Goal: Information Seeking & Learning: Understand process/instructions

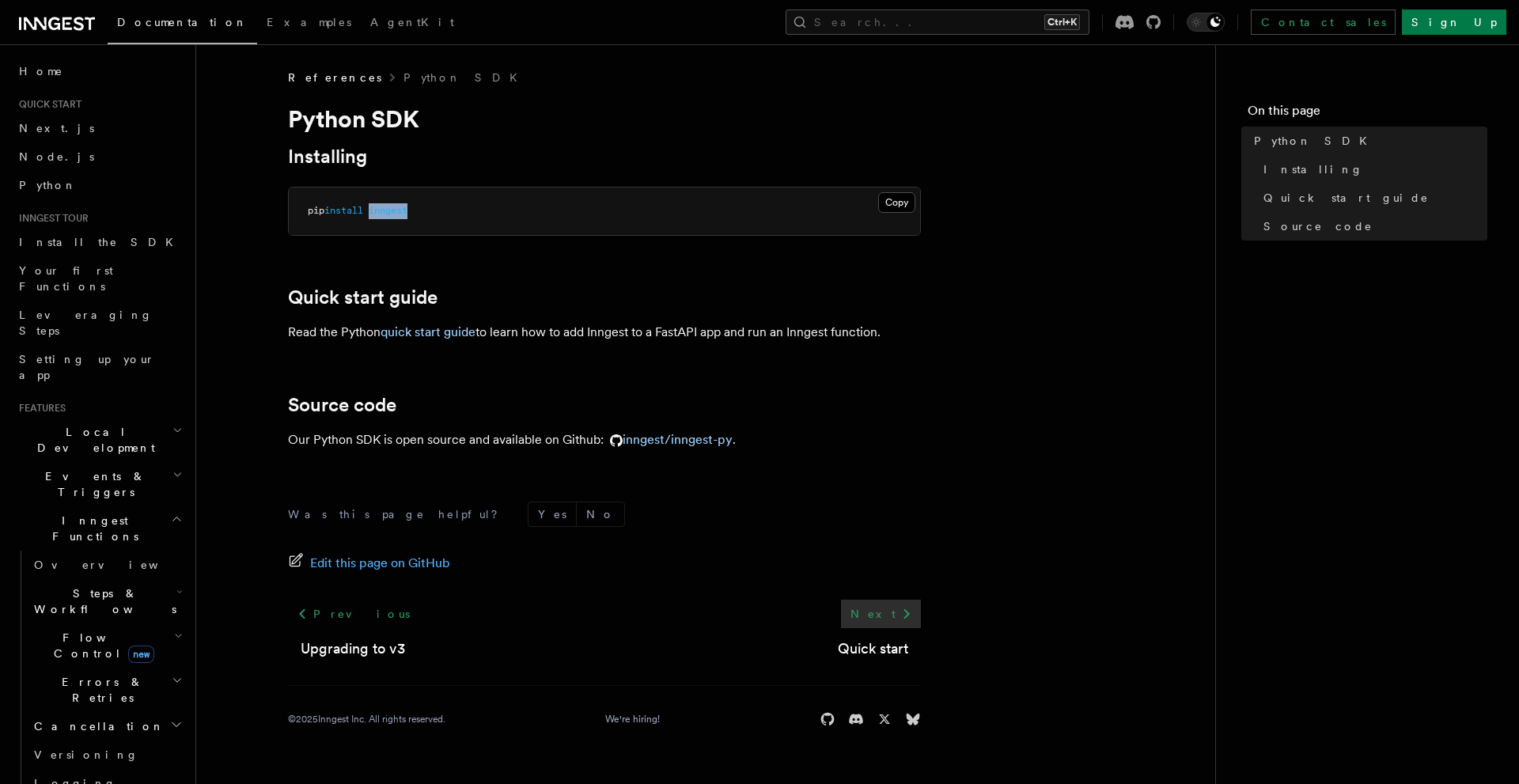
click at [888, 612] on link "Next" at bounding box center [880, 613] width 80 height 29
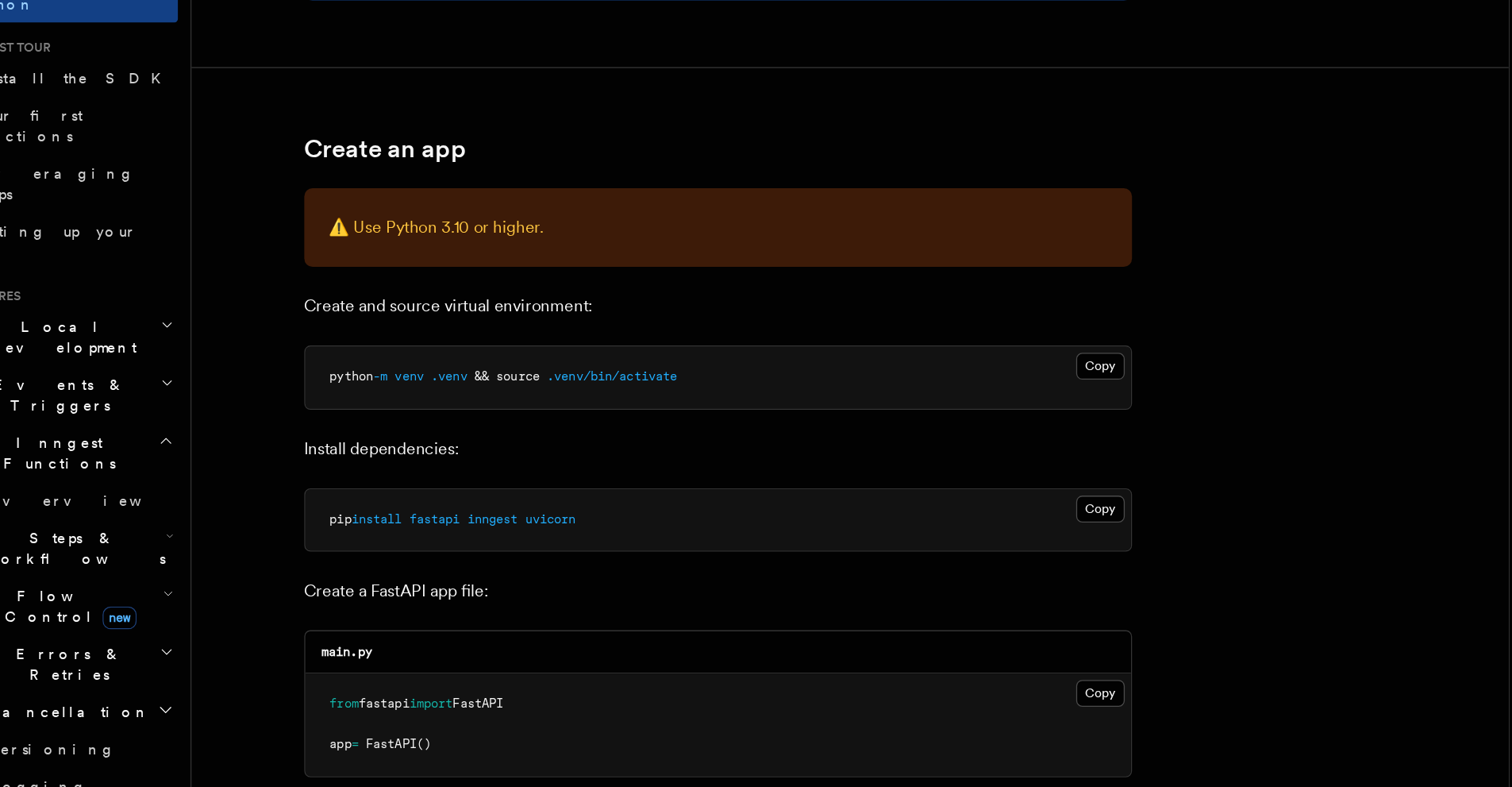
scroll to position [129, 0]
drag, startPoint x: 370, startPoint y: 581, endPoint x: 556, endPoint y: 587, distance: 186.1
click at [556, 587] on pre "pip install fastapi inngest uvicorn" at bounding box center [601, 581] width 633 height 47
copy span "fastapi inngest uvicorn"
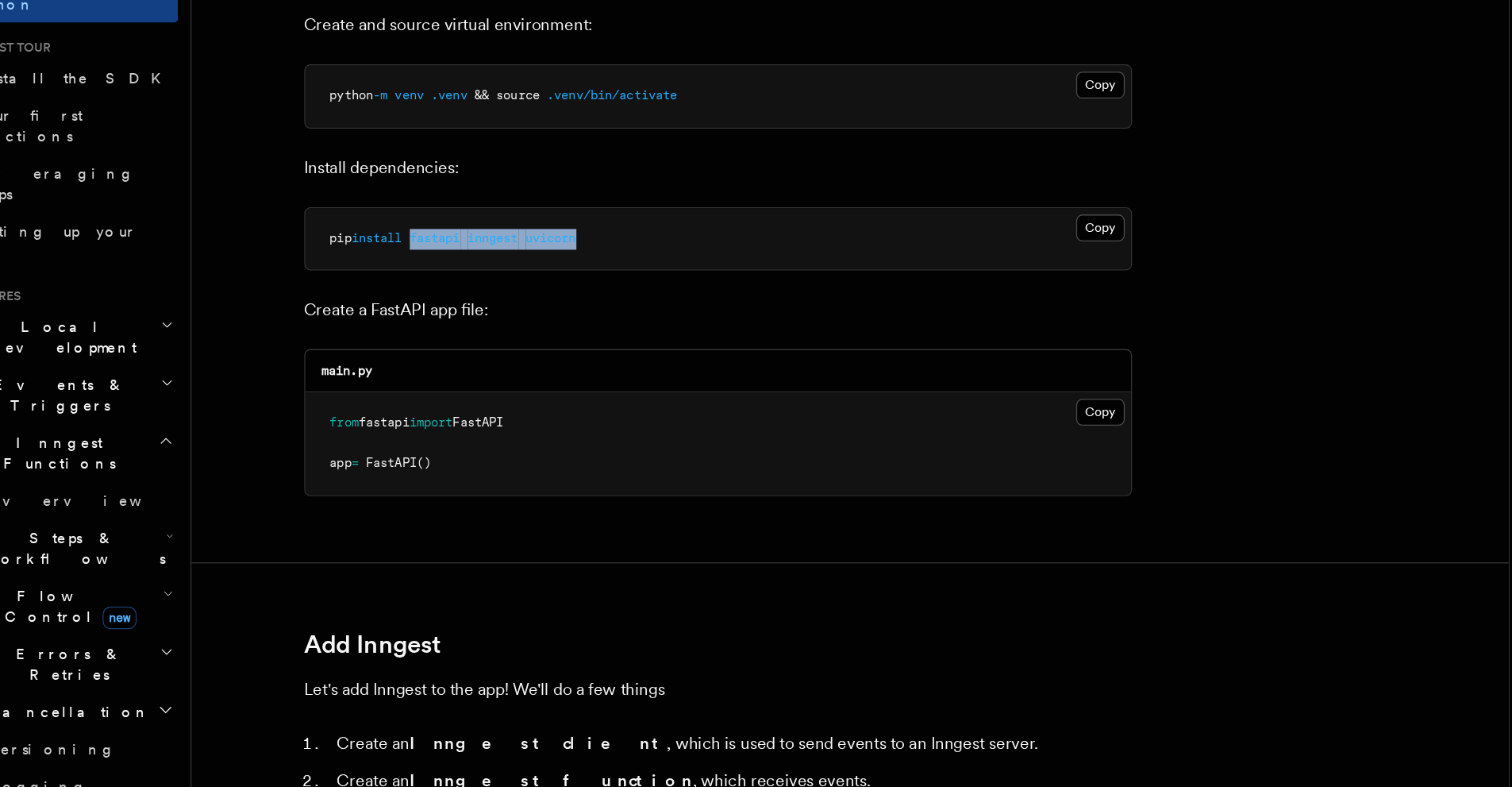
scroll to position [347, 0]
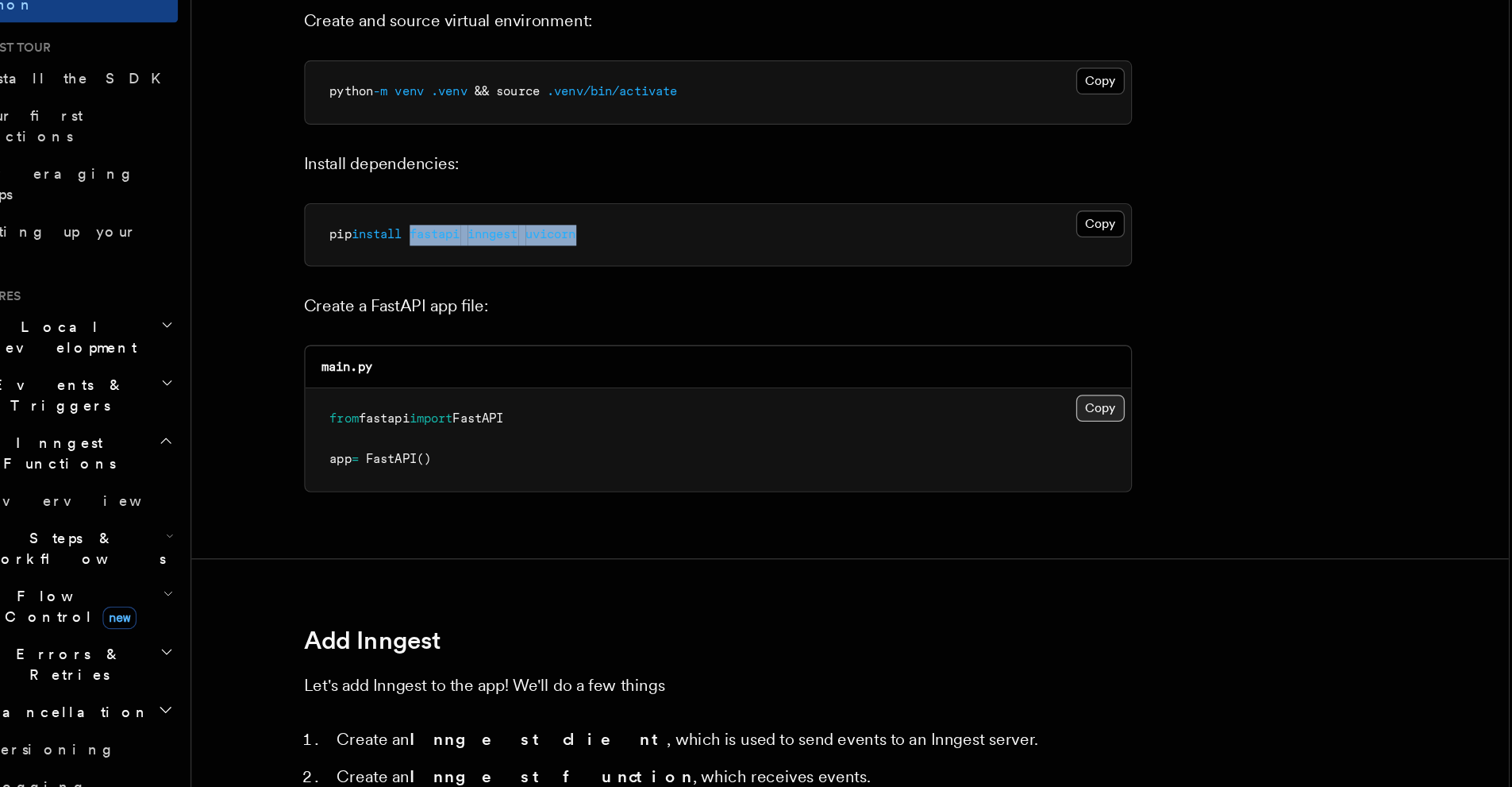
click at [894, 498] on button "Copy Copied" at bounding box center [894, 495] width 37 height 20
click at [602, 543] on pre "from fastapi import FastAPI app = FastAPI ()" at bounding box center [601, 519] width 633 height 79
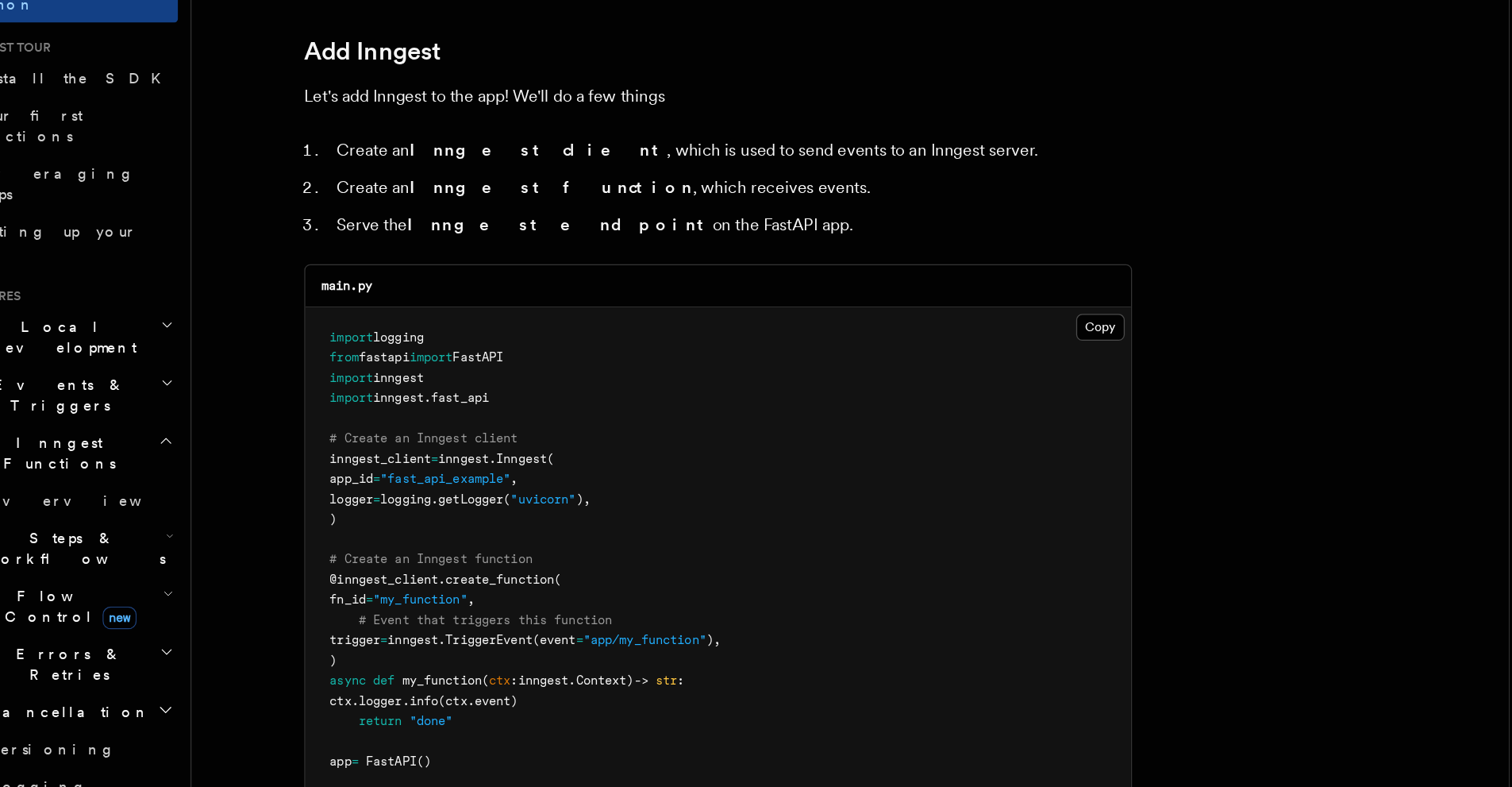
scroll to position [799, 0]
click at [883, 428] on button "Copy Copied" at bounding box center [894, 432] width 37 height 20
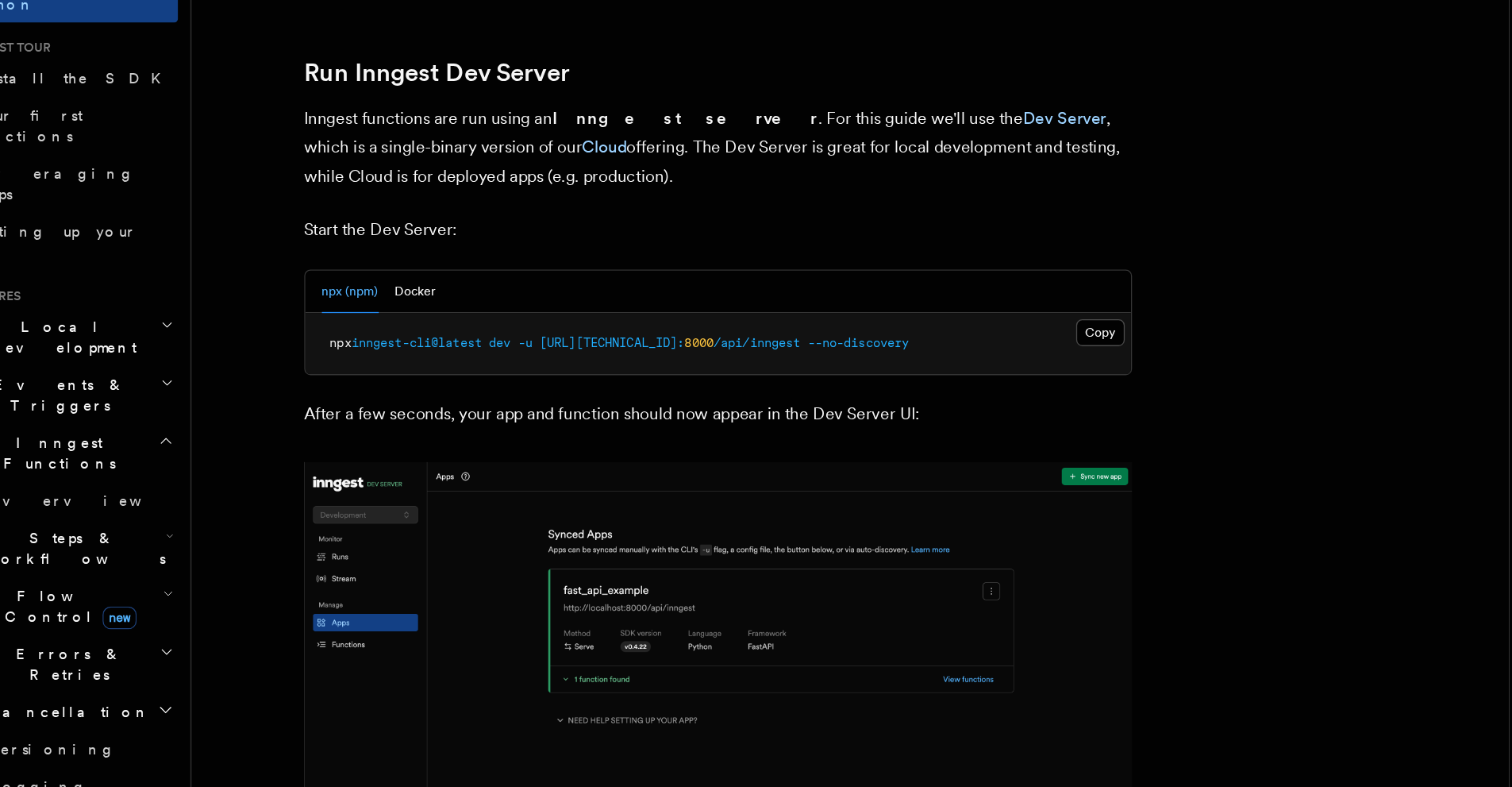
scroll to position [1789, 0]
drag, startPoint x: 669, startPoint y: 443, endPoint x: 760, endPoint y: 450, distance: 91.3
click at [760, 450] on pre "npx inngest-cli@latest dev -u [URL][TECHNICAL_ID]: 8000 /api/inngest --no-disco…" at bounding box center [601, 444] width 633 height 47
copy span "--no-discovery"
click at [766, 480] on article "Quick start Python Quick Start This guide will teach you how to add Inngest to …" at bounding box center [702, 253] width 959 height 3943
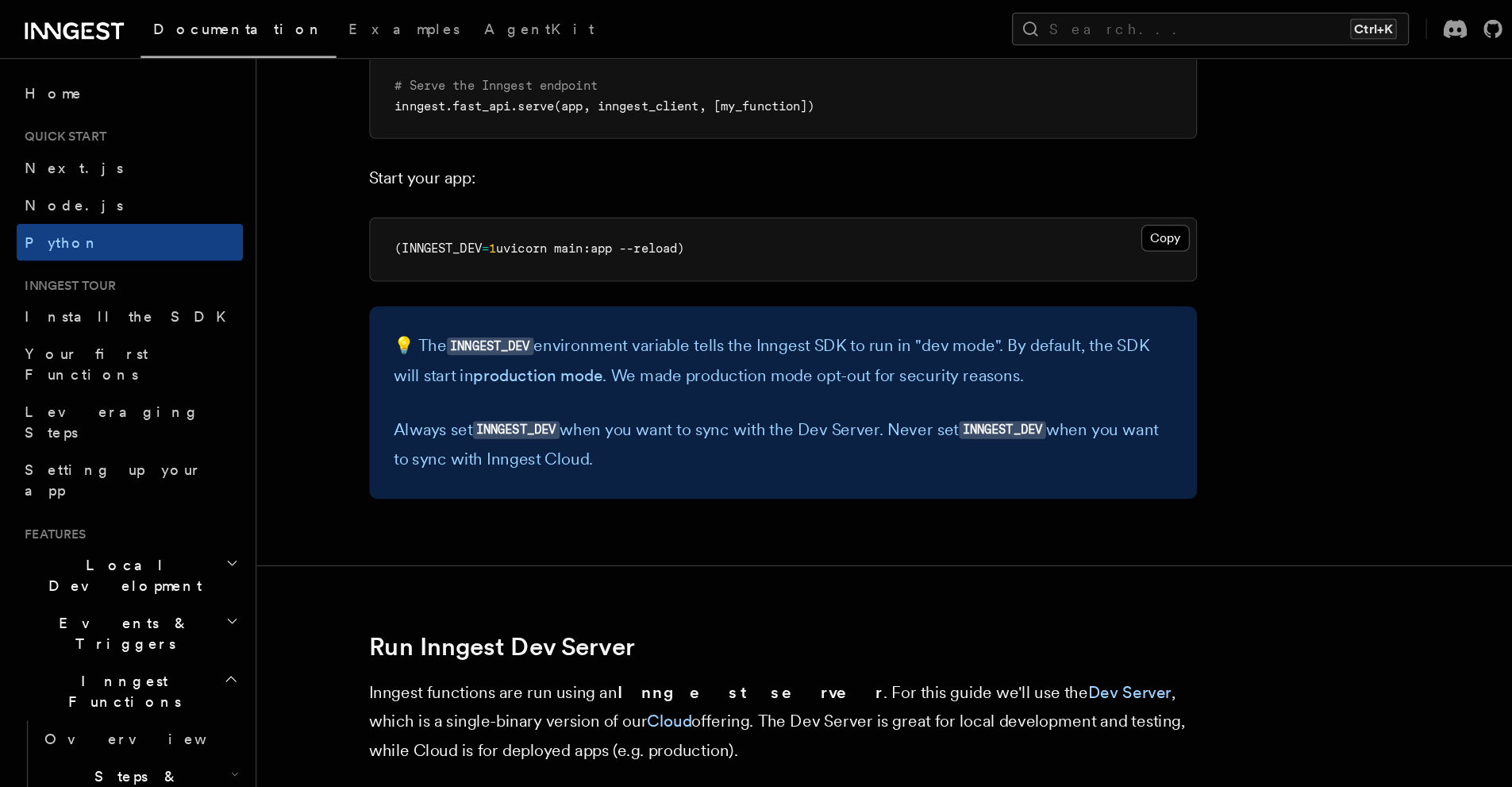
scroll to position [1528, 0]
click at [882, 189] on button "Copy Copied" at bounding box center [894, 184] width 37 height 20
